Goal: Book appointment/travel/reservation

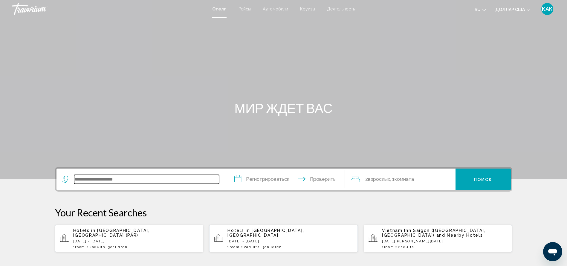
click at [101, 179] on input "Виджет поиска" at bounding box center [146, 179] width 145 height 9
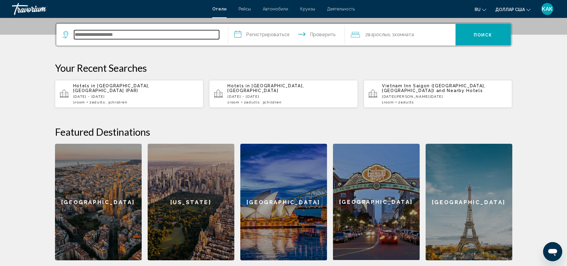
scroll to position [148, 0]
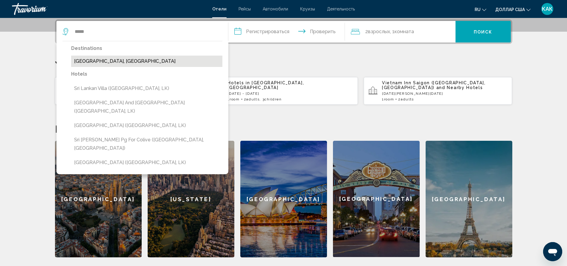
click at [101, 60] on button "[GEOGRAPHIC_DATA], [GEOGRAPHIC_DATA]" at bounding box center [146, 61] width 151 height 11
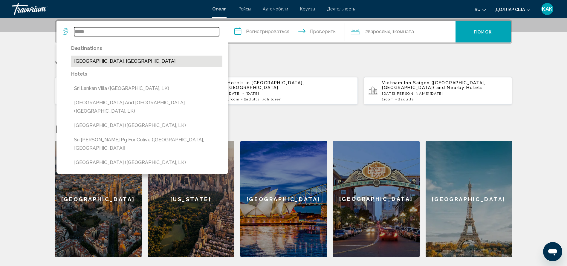
type input "**********"
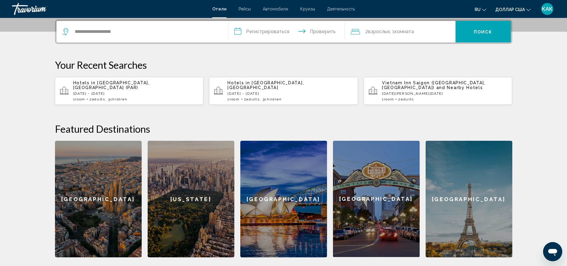
click at [260, 29] on input "**********" at bounding box center [287, 32] width 119 height 23
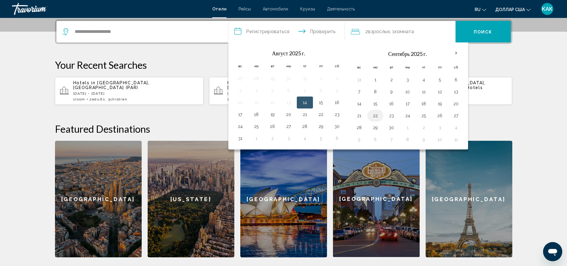
click at [377, 115] on button "22" at bounding box center [376, 116] width 10 height 8
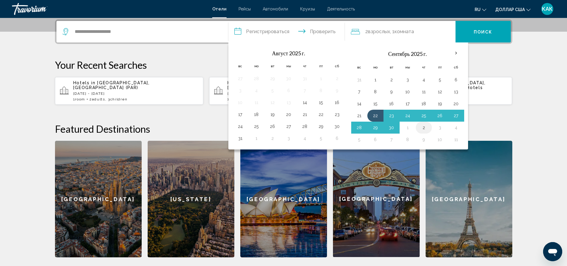
click at [423, 129] on button "2" at bounding box center [424, 127] width 10 height 8
type input "**********"
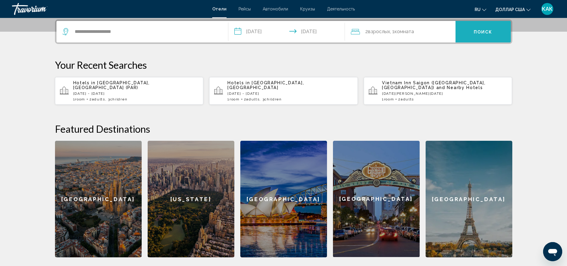
click at [488, 29] on font "Поиск" at bounding box center [483, 31] width 19 height 5
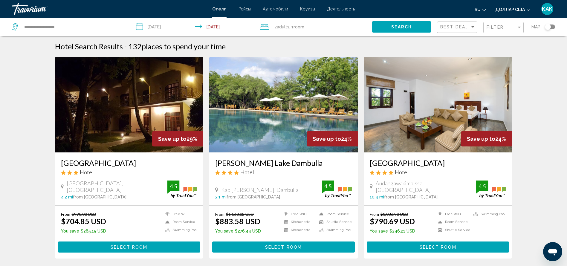
drag, startPoint x: 288, startPoint y: 24, endPoint x: 302, endPoint y: 33, distance: 16.6
click at [288, 25] on span "Adults" at bounding box center [283, 27] width 13 height 5
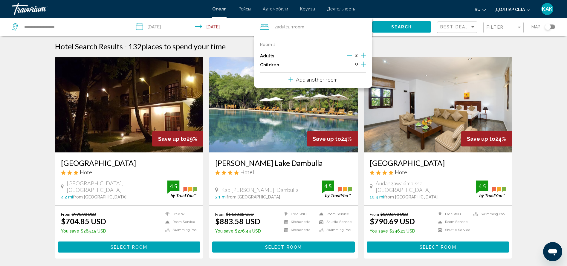
click at [366, 63] on icon "Increment children" at bounding box center [363, 64] width 5 height 7
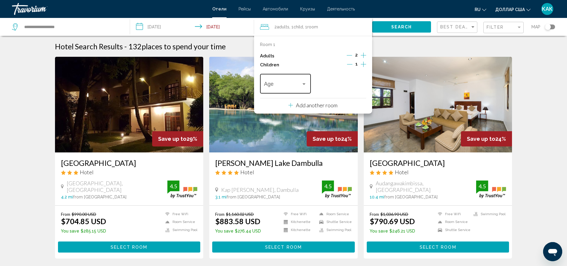
click at [305, 83] on div "Travelers: 2 adults, 1 child" at bounding box center [303, 84] width 5 height 5
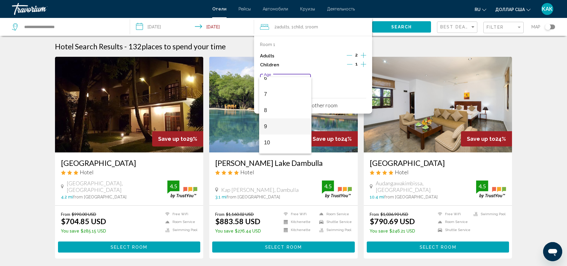
scroll to position [106, 0]
click at [272, 123] on span "9" at bounding box center [285, 125] width 43 height 16
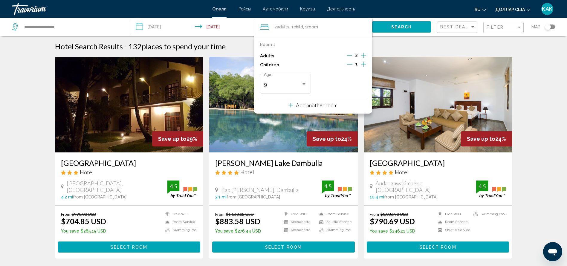
click at [364, 63] on icon "Increment children" at bounding box center [363, 64] width 5 height 7
click at [361, 84] on div "Travelers: 2 adults, 2 children" at bounding box center [359, 83] width 3 height 1
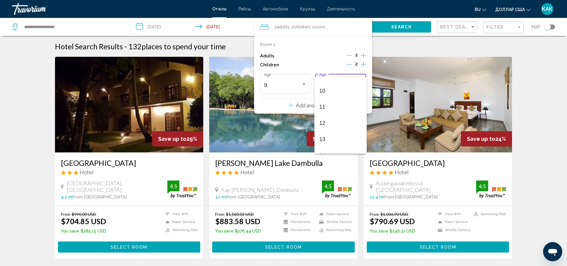
scroll to position [159, 0]
click at [324, 134] on font "13" at bounding box center [322, 136] width 6 height 6
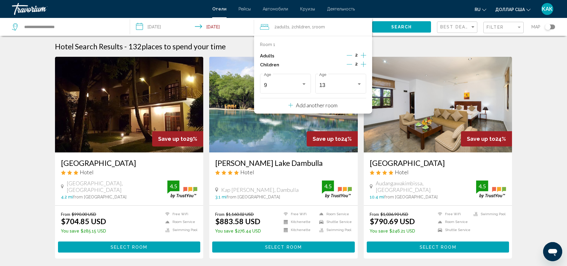
click at [398, 24] on button "Search" at bounding box center [401, 26] width 59 height 11
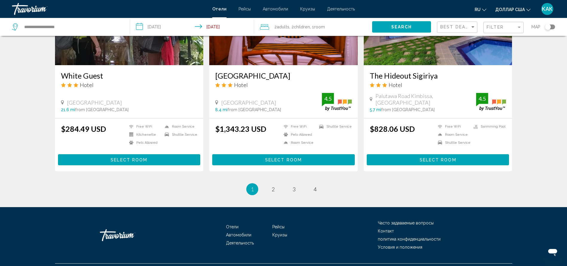
scroll to position [724, 0]
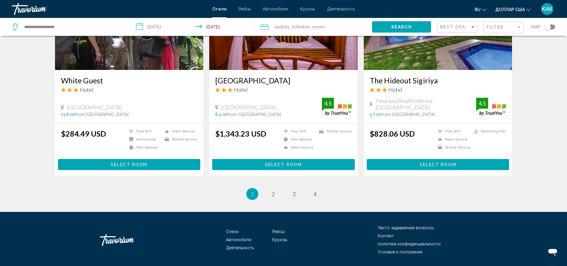
click at [552, 26] on div "Toggle map" at bounding box center [550, 27] width 10 height 5
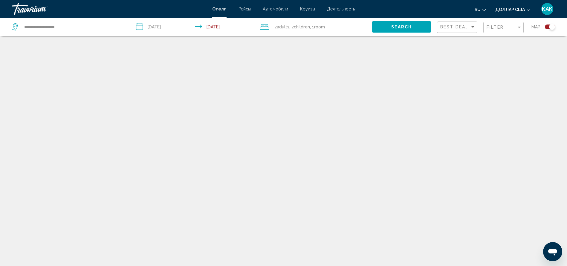
scroll to position [36, 0]
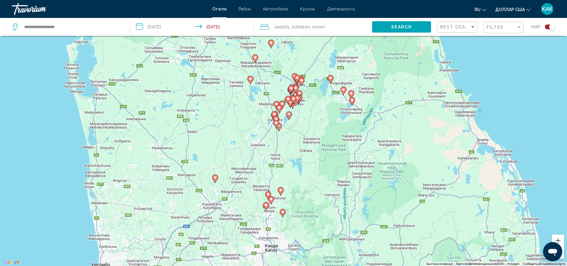
drag, startPoint x: 156, startPoint y: 26, endPoint x: 174, endPoint y: 34, distance: 20.2
click at [155, 26] on input "**********" at bounding box center [193, 28] width 126 height 20
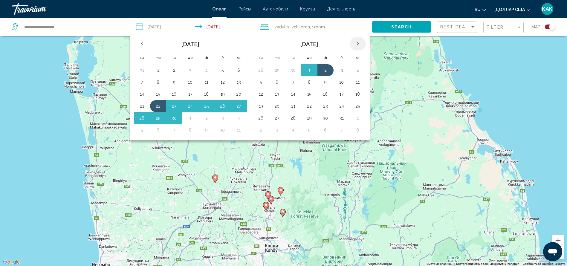
click at [359, 42] on th "Next month" at bounding box center [358, 43] width 16 height 13
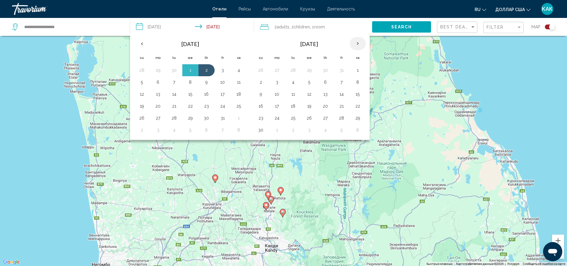
click at [359, 42] on th "Next month" at bounding box center [358, 43] width 16 height 13
drag, startPoint x: 357, startPoint y: 42, endPoint x: 344, endPoint y: 58, distance: 20.2
click at [357, 42] on th "Next month" at bounding box center [358, 43] width 16 height 13
click at [261, 93] on button "11" at bounding box center [261, 94] width 10 height 8
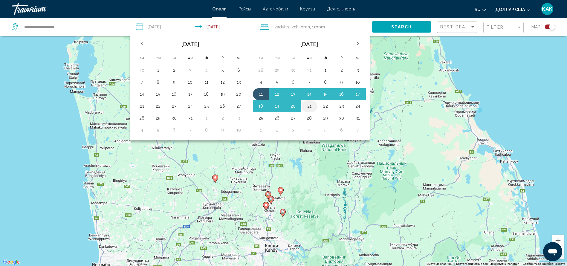
click at [310, 107] on button "21" at bounding box center [310, 106] width 10 height 8
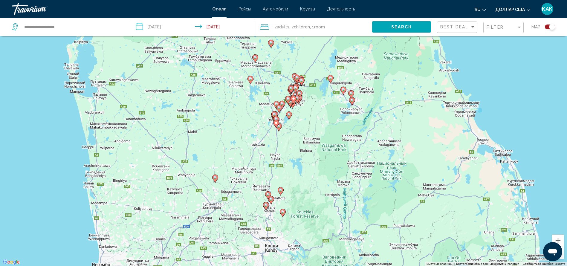
drag, startPoint x: 210, startPoint y: 25, endPoint x: 257, endPoint y: 45, distance: 51.4
click at [211, 25] on input "**********" at bounding box center [193, 28] width 126 height 20
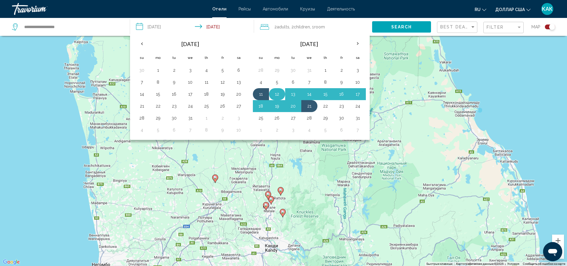
drag, startPoint x: 277, startPoint y: 91, endPoint x: 281, endPoint y: 100, distance: 10.4
click at [277, 91] on button "12" at bounding box center [277, 94] width 10 height 8
click at [329, 104] on button "22" at bounding box center [326, 106] width 10 height 8
type input "**********"
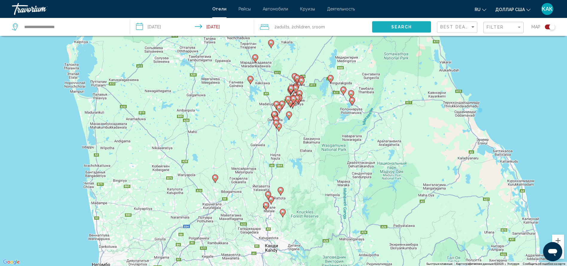
click at [405, 25] on span "Search" at bounding box center [401, 27] width 21 height 5
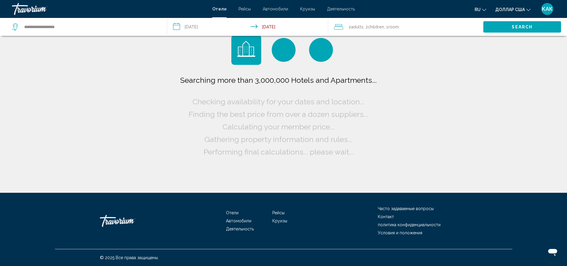
scroll to position [0, 0]
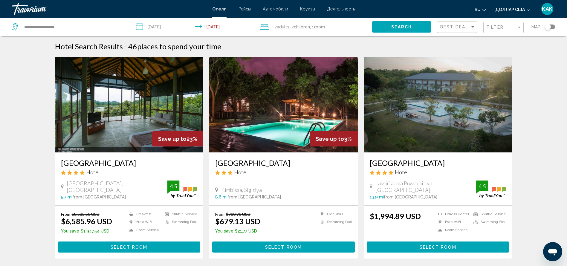
click at [298, 92] on img "Основное содержание" at bounding box center [283, 105] width 149 height 96
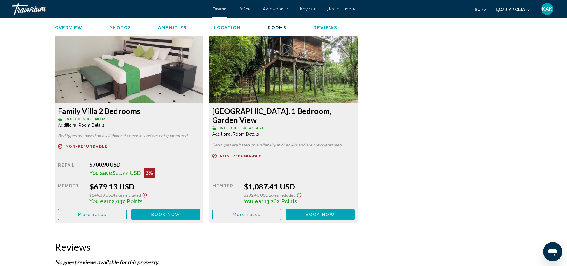
scroll to position [817, 0]
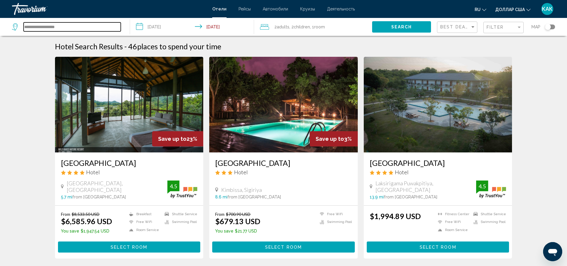
click at [69, 29] on input "**********" at bounding box center [72, 26] width 97 height 9
drag, startPoint x: 71, startPoint y: 27, endPoint x: 31, endPoint y: 40, distance: 41.6
click at [7, 31] on app-destination-search "**********" at bounding box center [65, 27] width 130 height 18
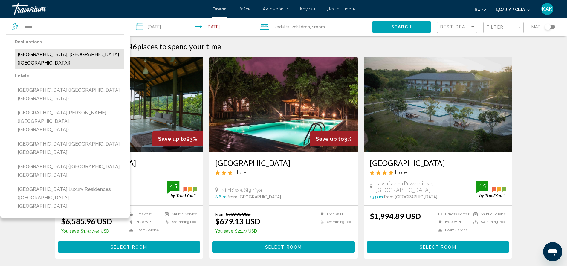
click at [56, 52] on button "[GEOGRAPHIC_DATA], [GEOGRAPHIC_DATA] ([GEOGRAPHIC_DATA])" at bounding box center [69, 59] width 109 height 20
type input "**********"
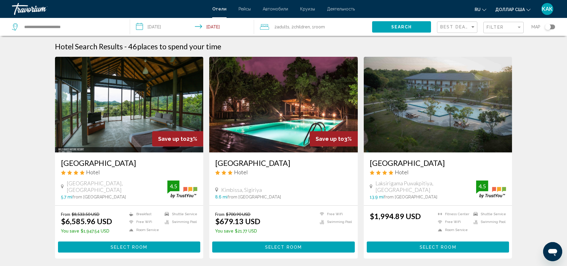
click at [406, 25] on span "Search" at bounding box center [401, 27] width 21 height 5
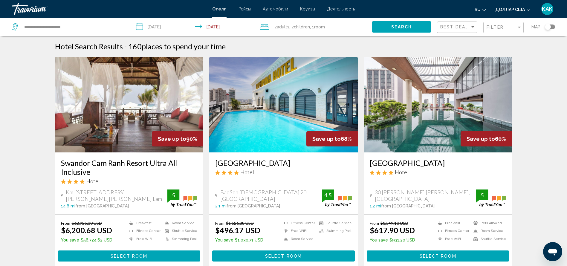
click at [550, 26] on div "Toggle map" at bounding box center [548, 27] width 6 height 6
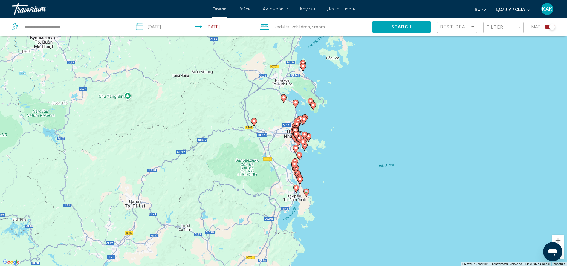
click at [303, 69] on icon "Основное содержание" at bounding box center [302, 67] width 5 height 8
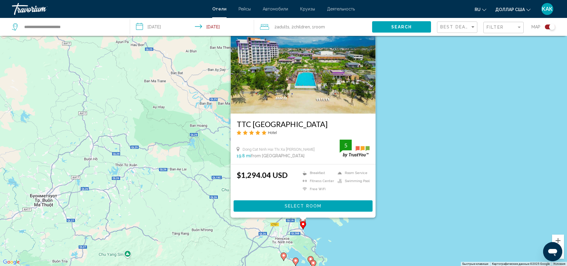
click at [179, 132] on div "Чтобы активировать перетаскивание с помощью клавиатуры, нажмите Alt + Ввод. Пос…" at bounding box center [283, 133] width 567 height 266
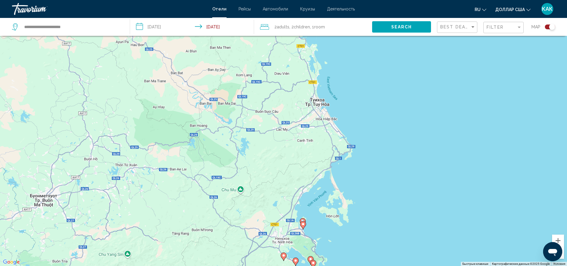
click at [285, 255] on image "Основное содержание" at bounding box center [284, 256] width 4 height 4
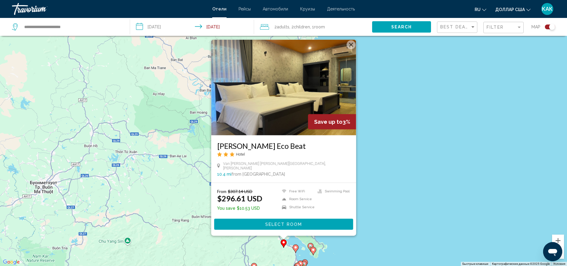
click at [312, 250] on image "Основное содержание" at bounding box center [314, 250] width 4 height 4
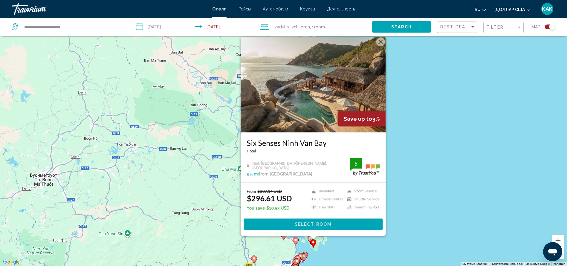
click at [550, 26] on div "Toggle map" at bounding box center [552, 27] width 6 height 6
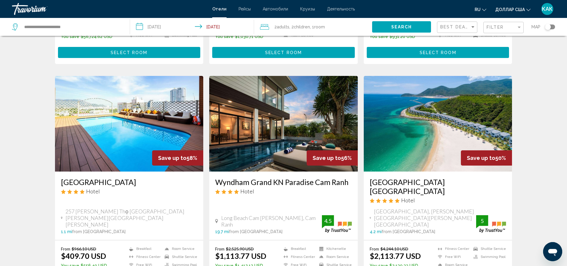
scroll to position [229, 0]
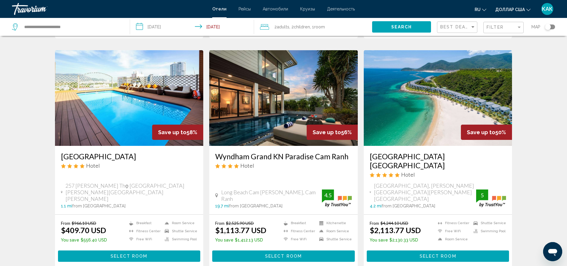
click at [432, 254] on span "Select Room" at bounding box center [438, 256] width 37 height 5
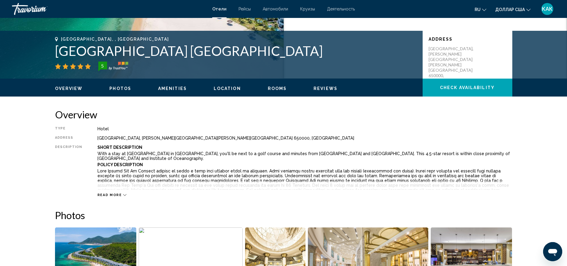
scroll to position [68, 0]
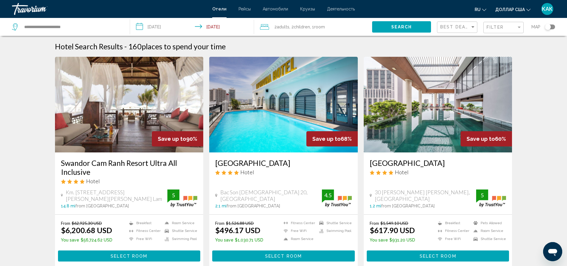
click at [344, 7] on font "Деятельность" at bounding box center [341, 9] width 28 height 5
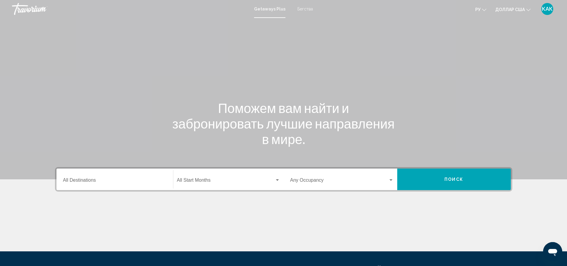
click at [82, 182] on input "Destination All Destinations" at bounding box center [114, 181] width 103 height 5
